Goal: Information Seeking & Learning: Learn about a topic

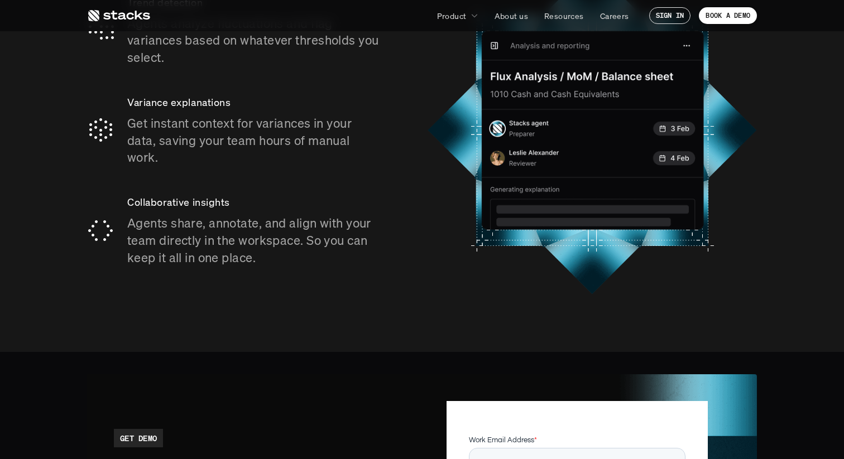
scroll to position [1671, 0]
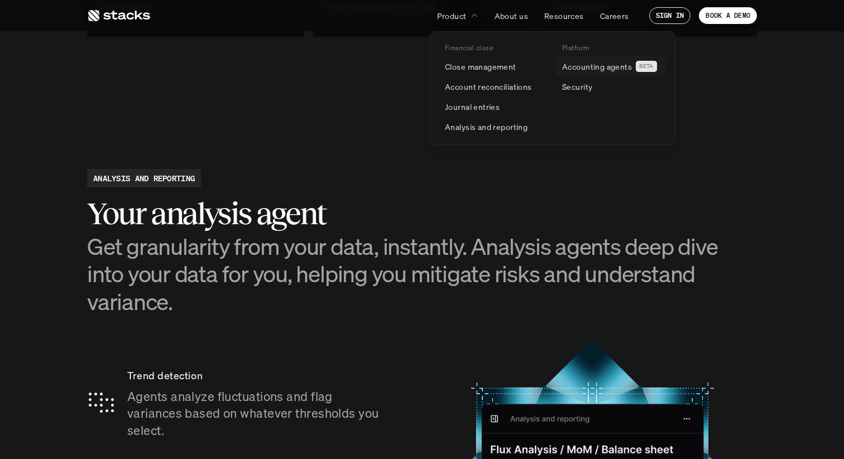
click at [591, 68] on p "Accounting agents" at bounding box center [597, 67] width 70 height 12
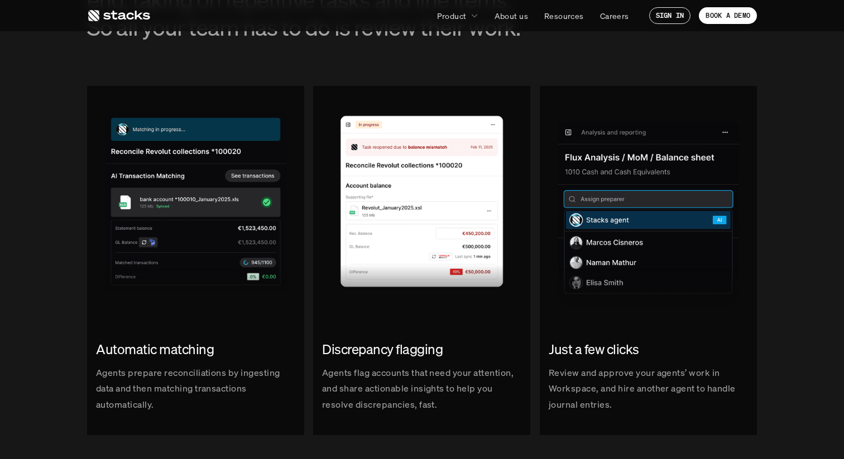
scroll to position [1324, 0]
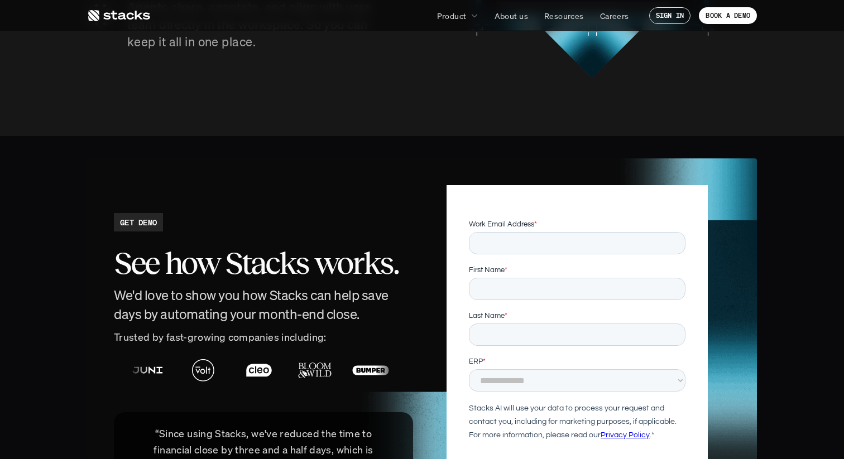
scroll to position [2614, 0]
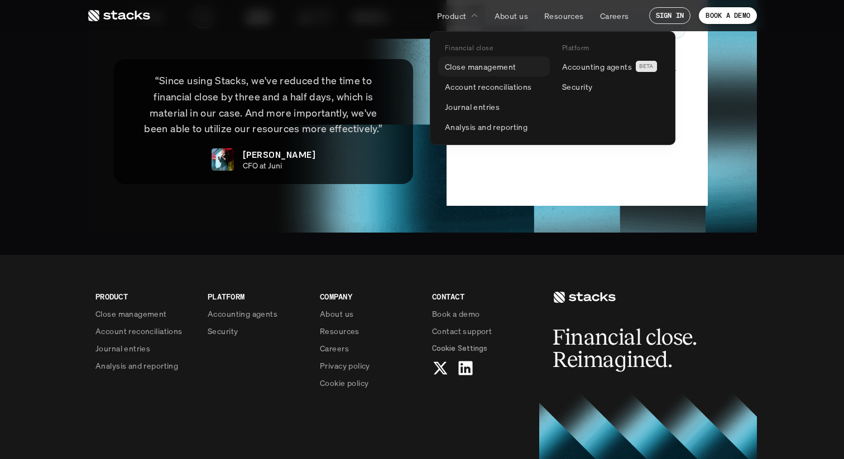
click at [482, 58] on link "Close management" at bounding box center [494, 66] width 112 height 20
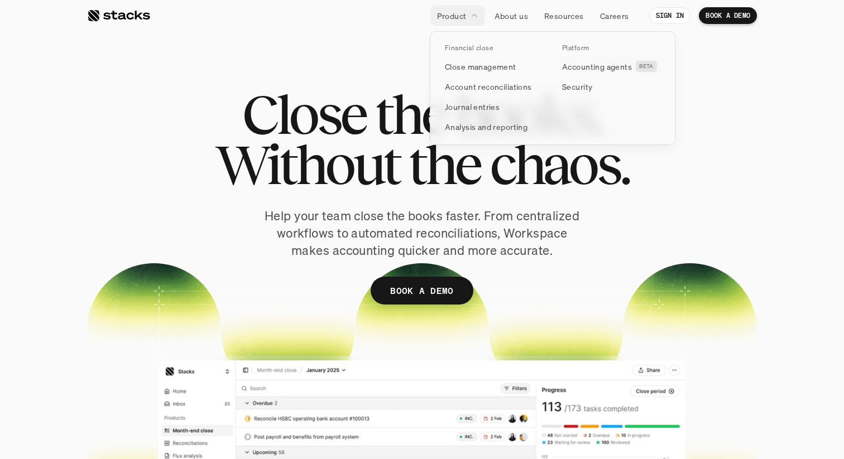
click at [575, 68] on p "Accounting agents" at bounding box center [597, 67] width 70 height 12
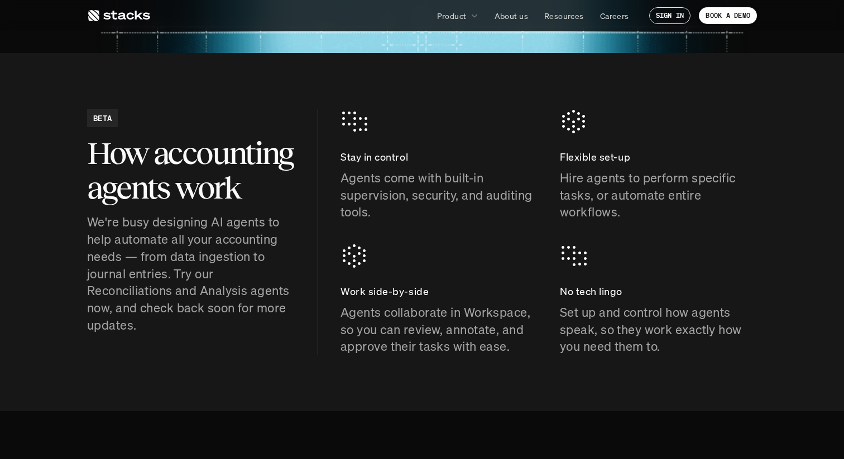
scroll to position [428, 0]
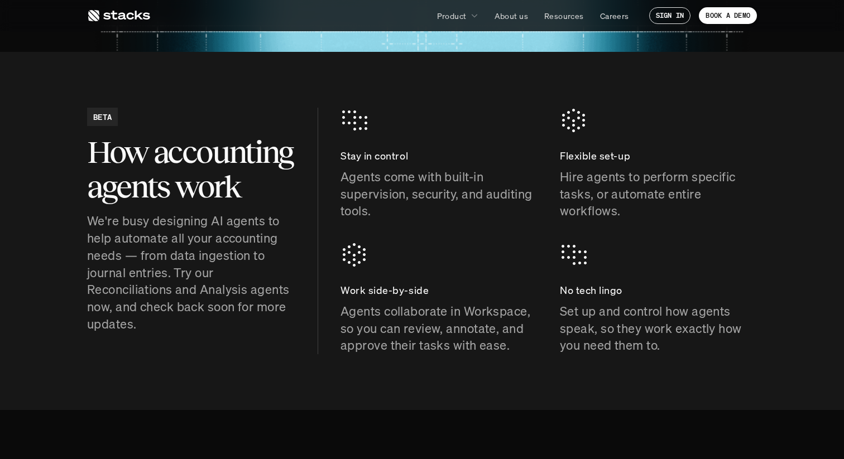
click at [448, 330] on p "Agents collaborate in Workspace, so you can review, annotate, and approve their…" at bounding box center [438, 328] width 197 height 51
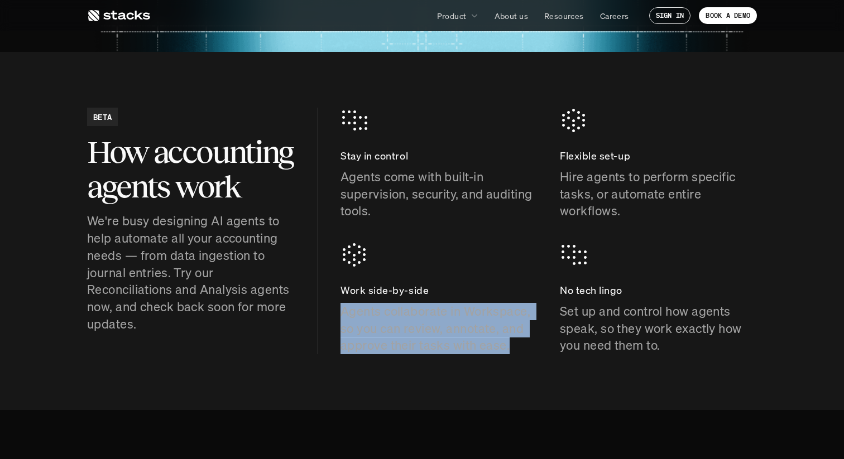
click at [448, 330] on p "Agents collaborate in Workspace, so you can review, annotate, and approve their…" at bounding box center [438, 328] width 197 height 51
copy p "Agents collaborate in Workspace, so you can review, annotate, and approve their…"
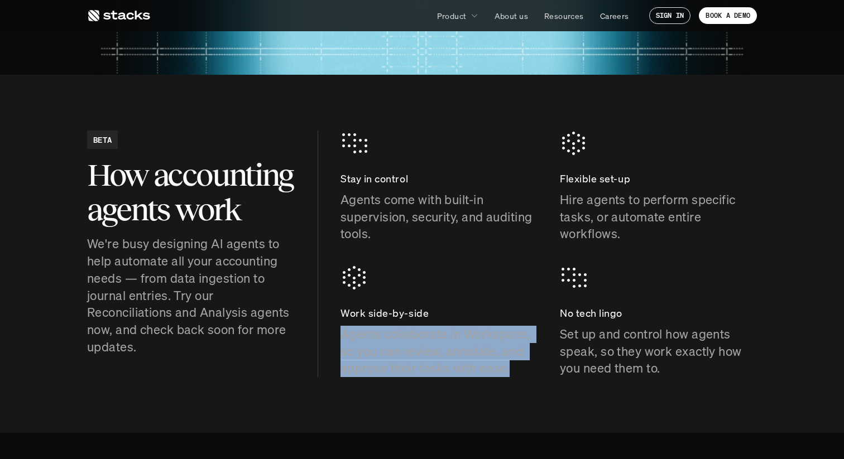
scroll to position [406, 0]
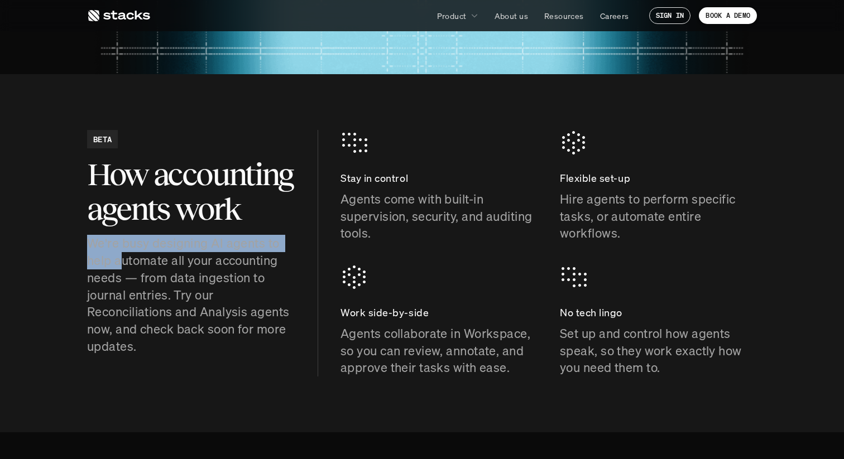
drag, startPoint x: 92, startPoint y: 243, endPoint x: 118, endPoint y: 258, distance: 30.2
click at [118, 258] on p "We're busy designing AI agents to help automate all your accounting needs — fro…" at bounding box center [191, 295] width 208 height 121
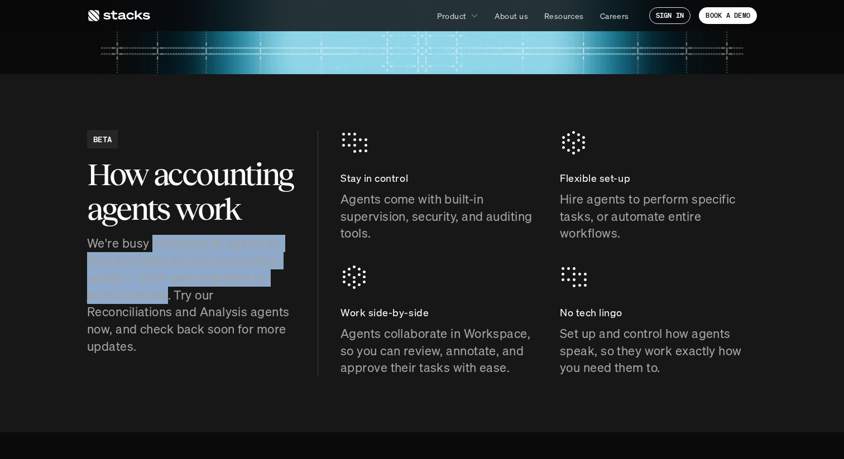
copy p "designing AI agents to help automate all your accounting needs — from data inge…"
drag, startPoint x: 170, startPoint y: 295, endPoint x: 152, endPoint y: 248, distance: 49.6
click at [152, 248] on p "We're busy designing AI agents to help automate all your accounting needs — fro…" at bounding box center [191, 295] width 208 height 121
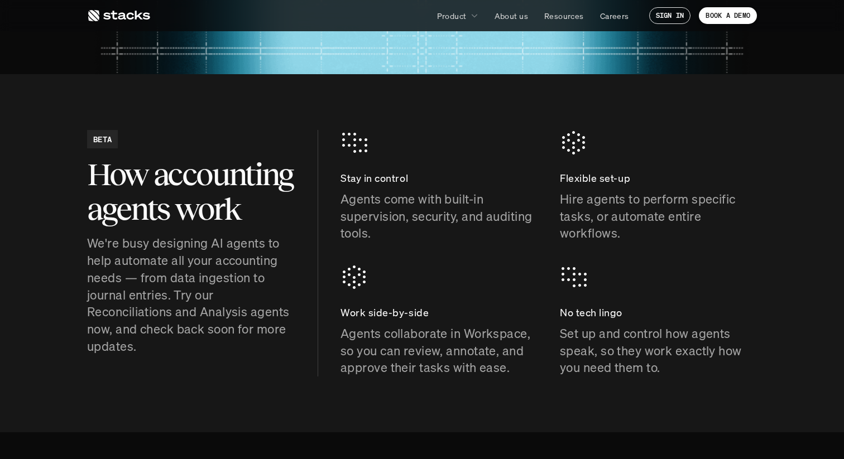
click at [328, 191] on div "BETA How accounting agents work We're busy designing AI agents to help automate…" at bounding box center [422, 253] width 670 height 247
